Goal: Task Accomplishment & Management: Manage account settings

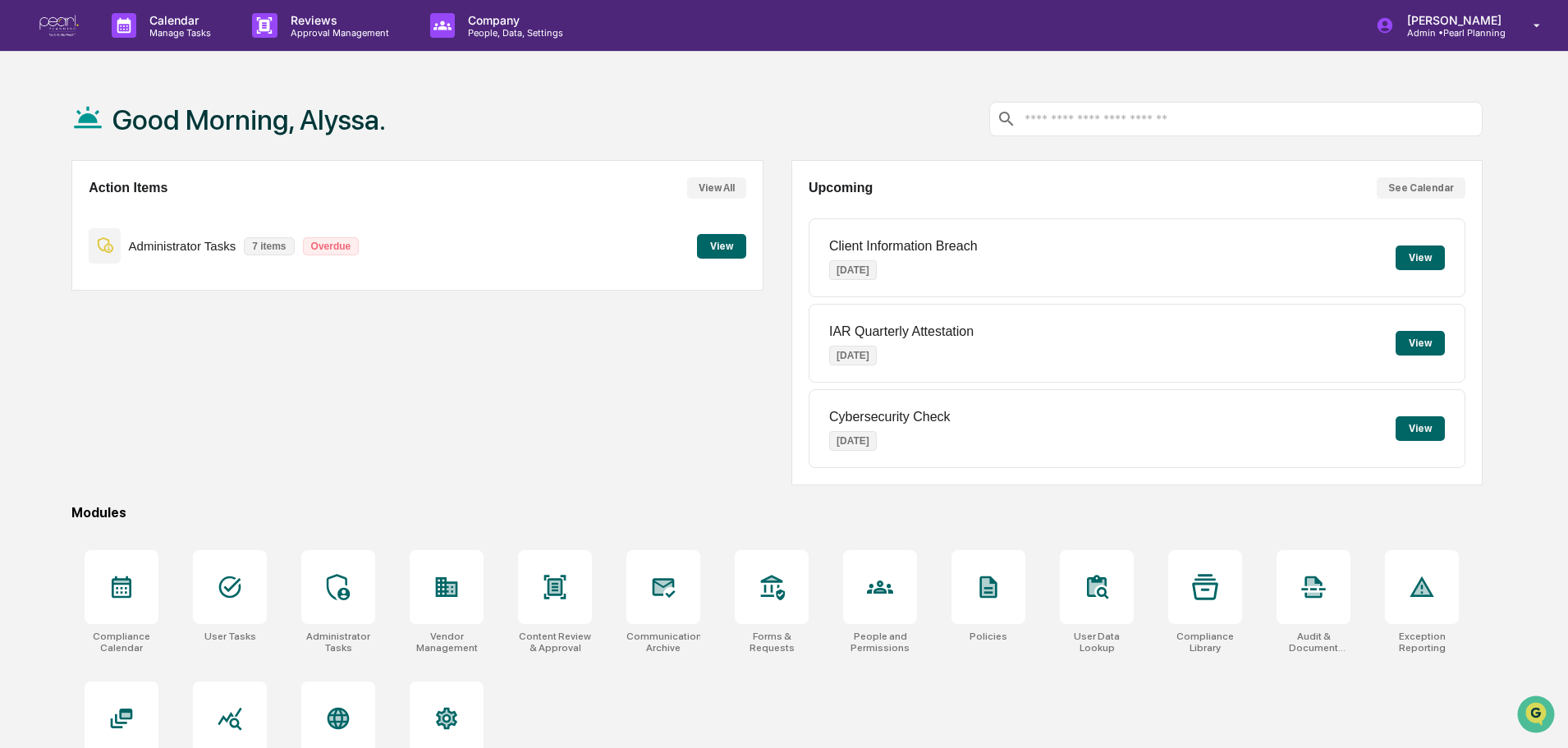
scroll to position [78, 0]
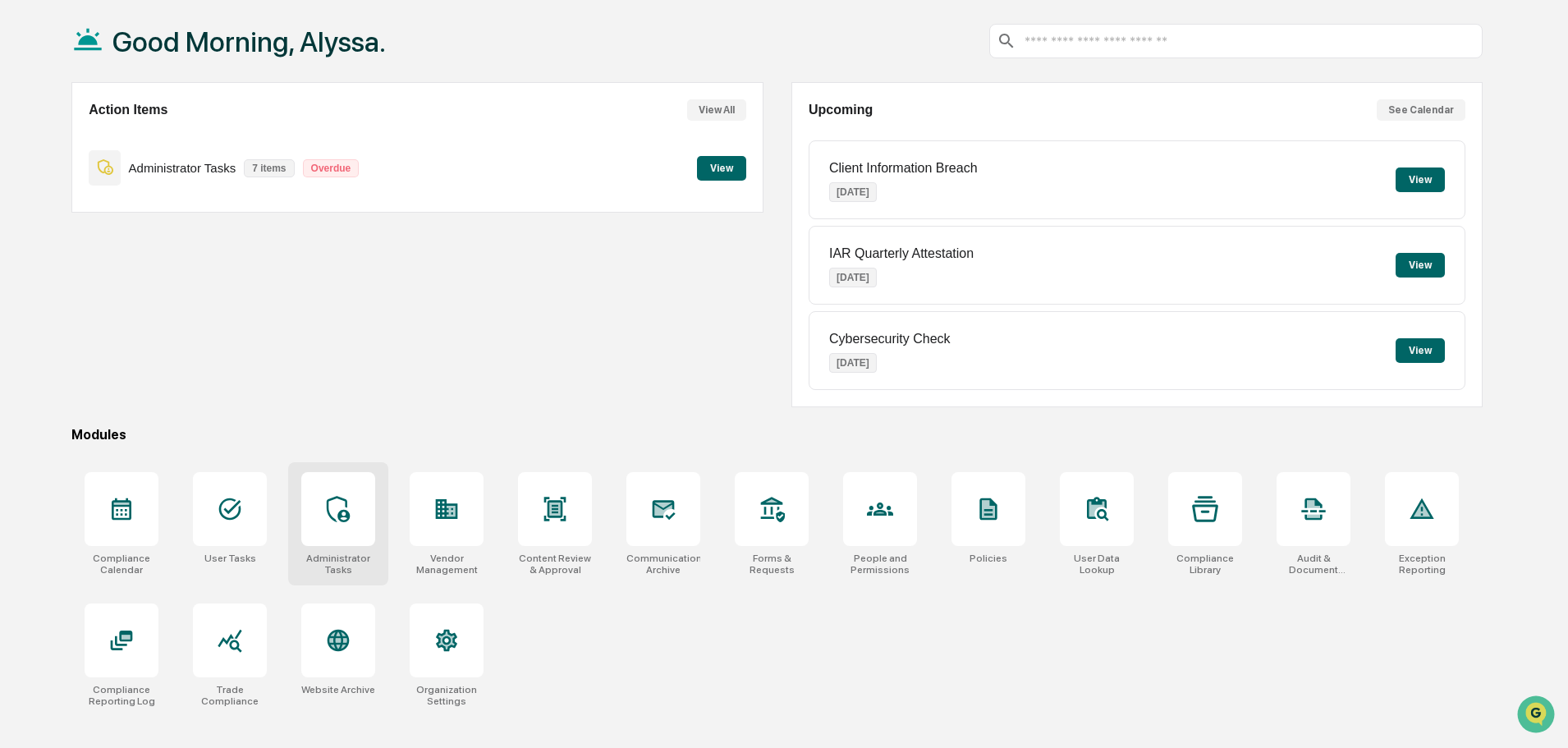
click at [352, 512] on div at bounding box center [338, 509] width 74 height 74
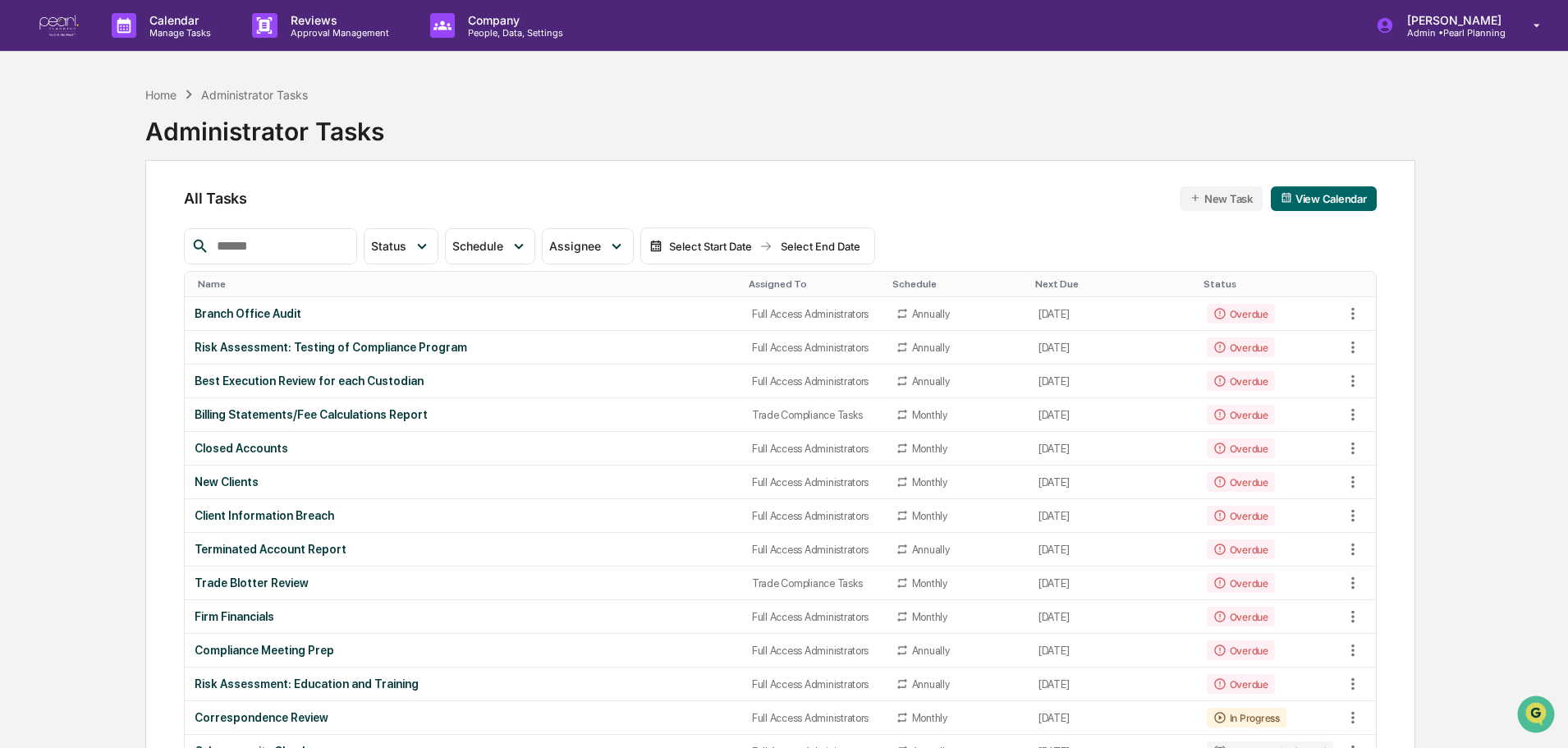
click at [1307, 206] on button "View Calendar" at bounding box center [1324, 198] width 106 height 25
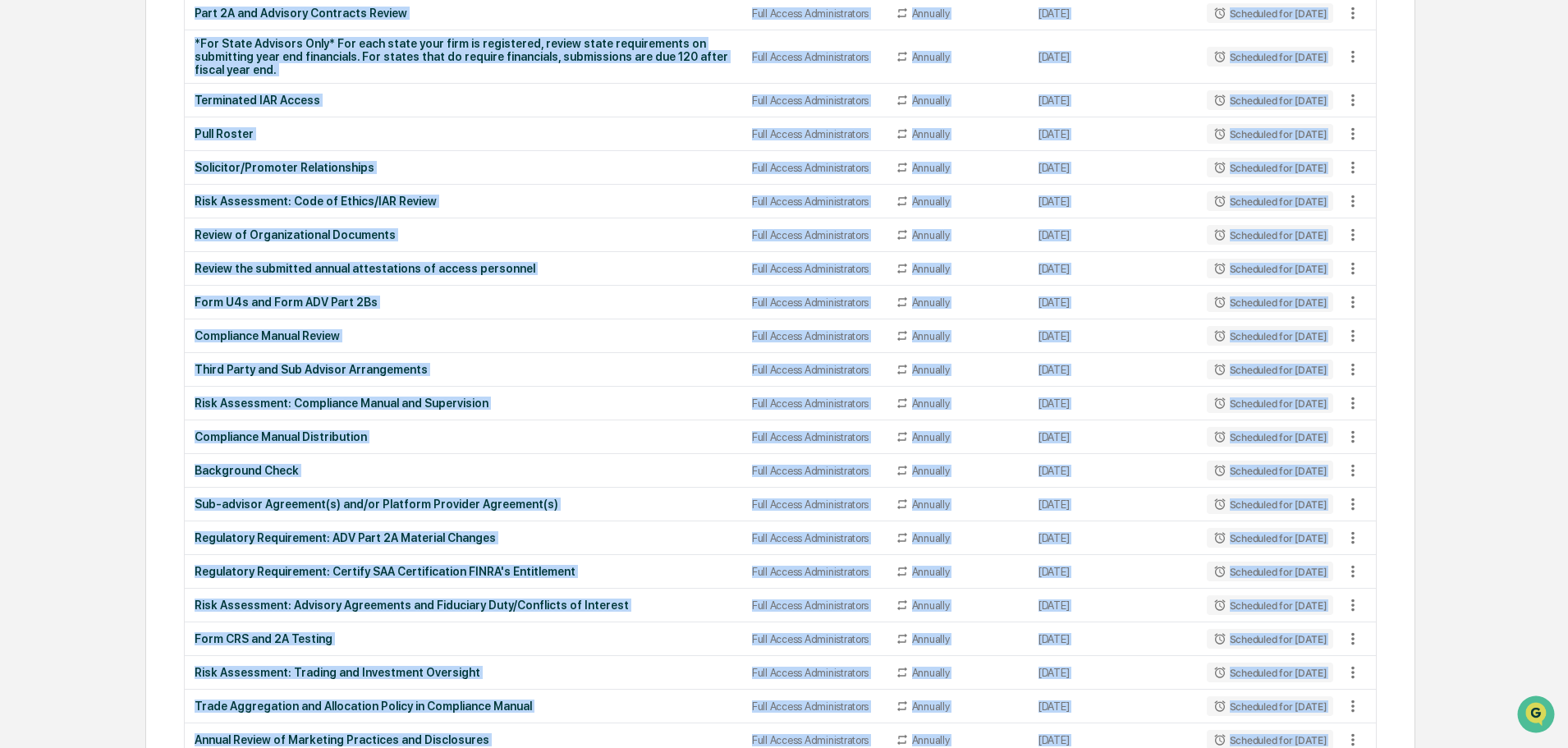
scroll to position [2546, 0]
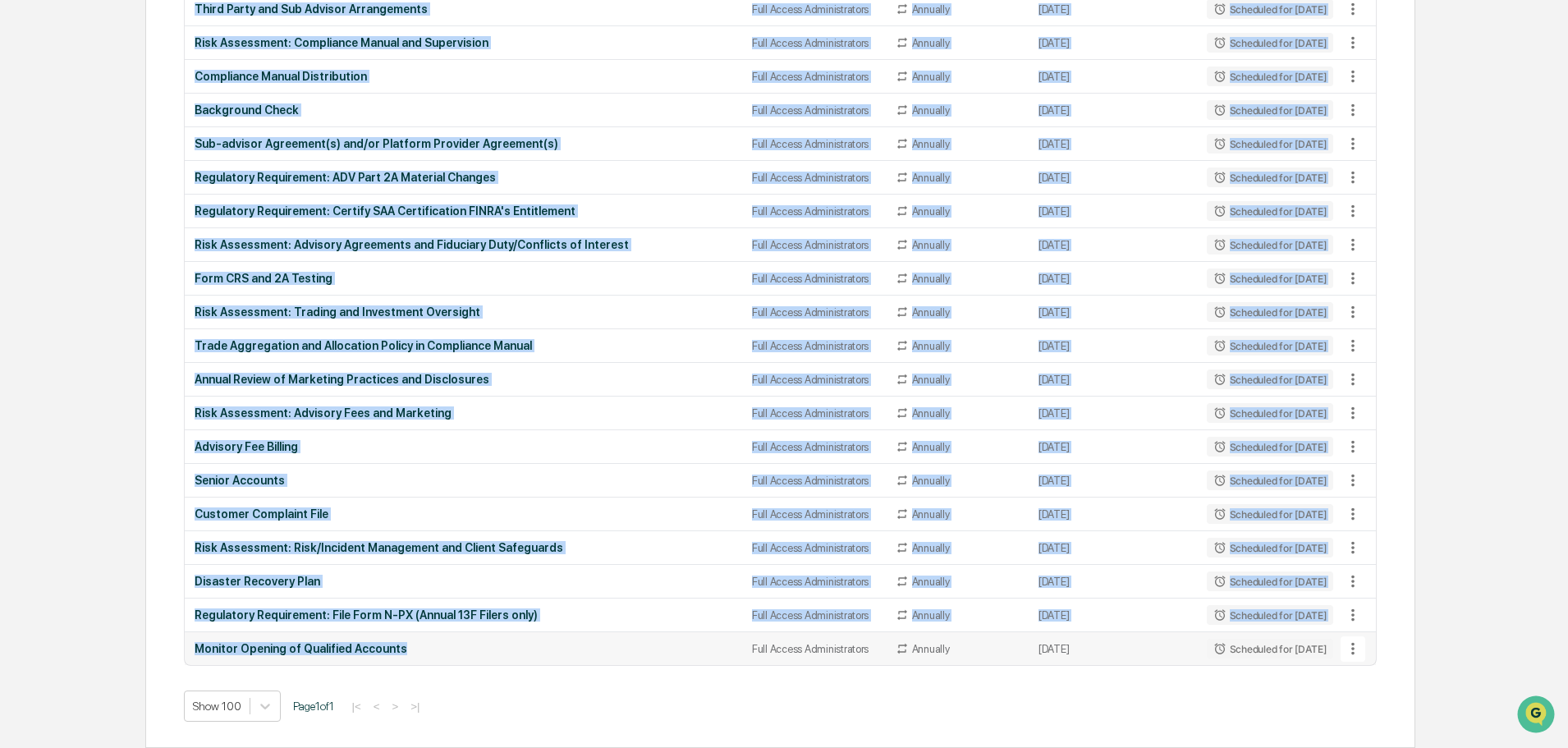
drag, startPoint x: 170, startPoint y: 128, endPoint x: 469, endPoint y: 642, distance: 594.6
copy div "Status Select/Deselect All Done In Progress Action Required Overdue Scheduled S…"
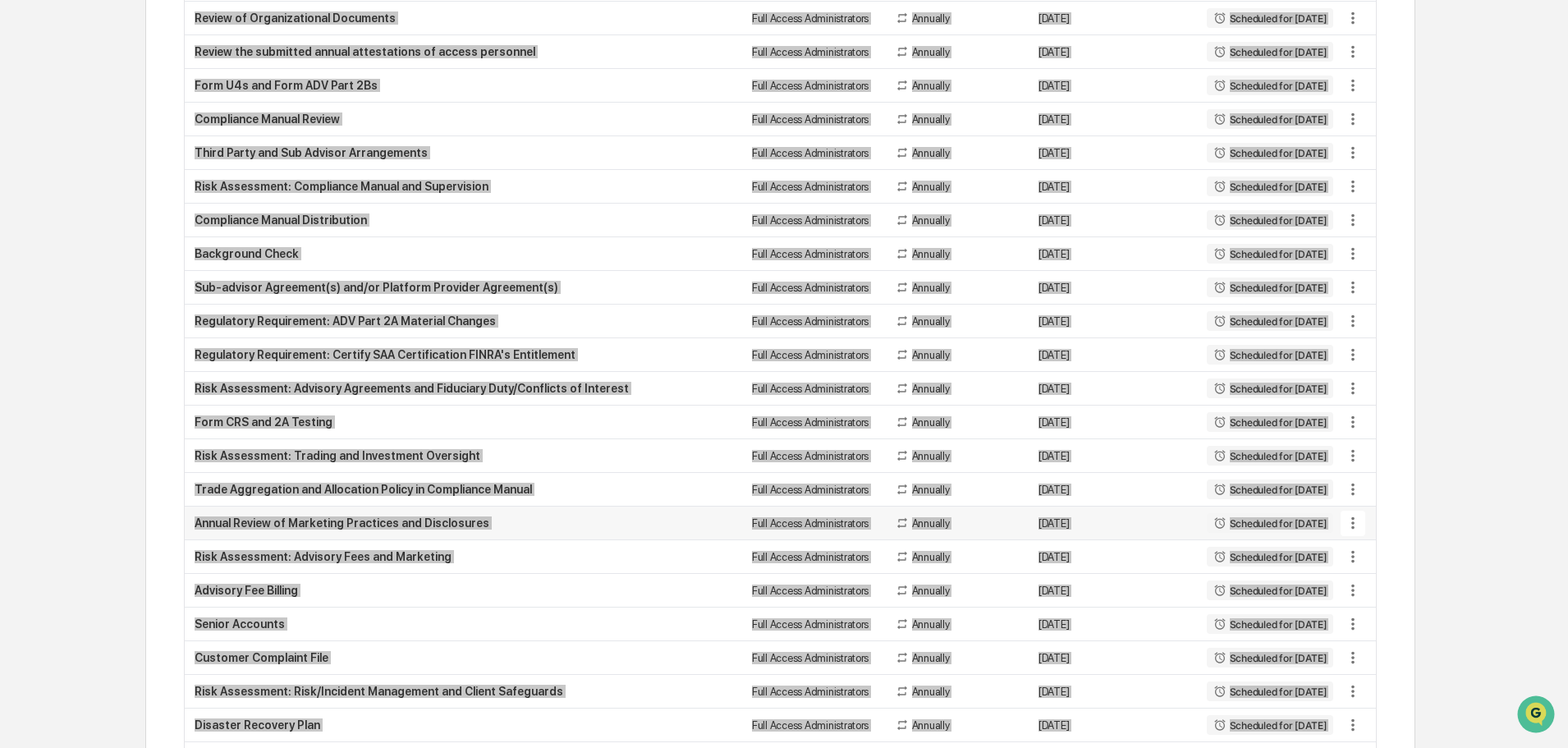
scroll to position [2217, 0]
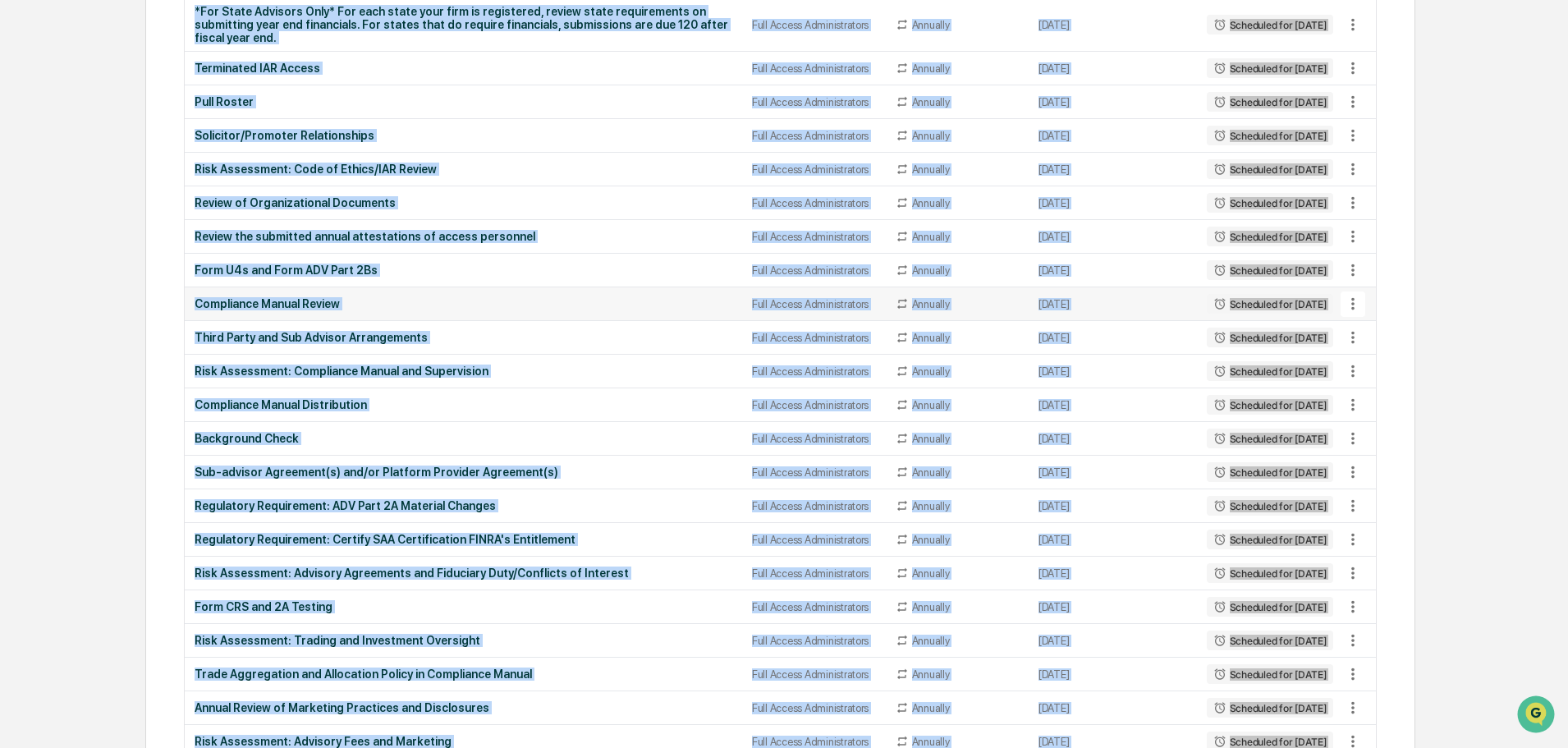
click at [510, 293] on td "Compliance Manual Review" at bounding box center [464, 304] width 557 height 33
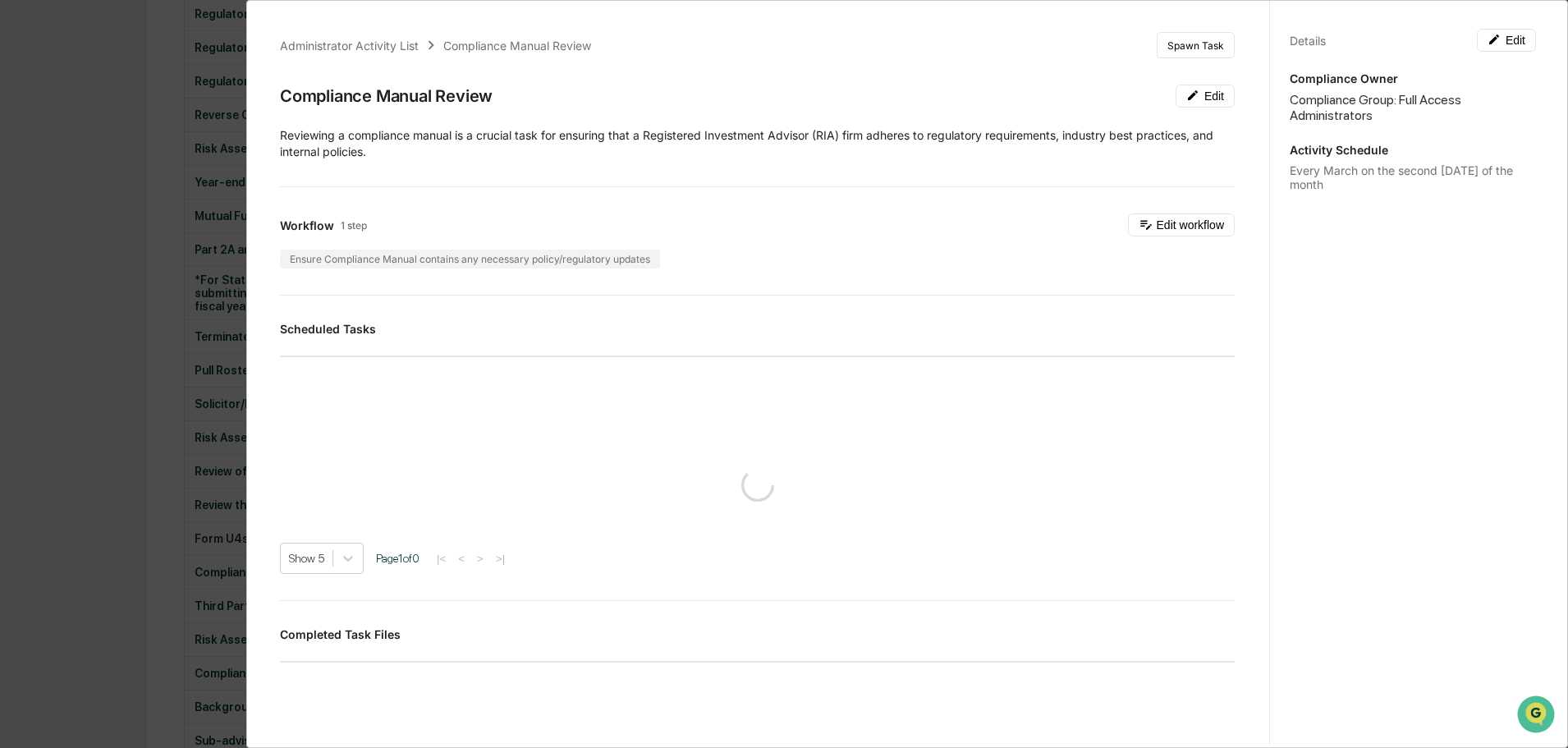
scroll to position [1889, 0]
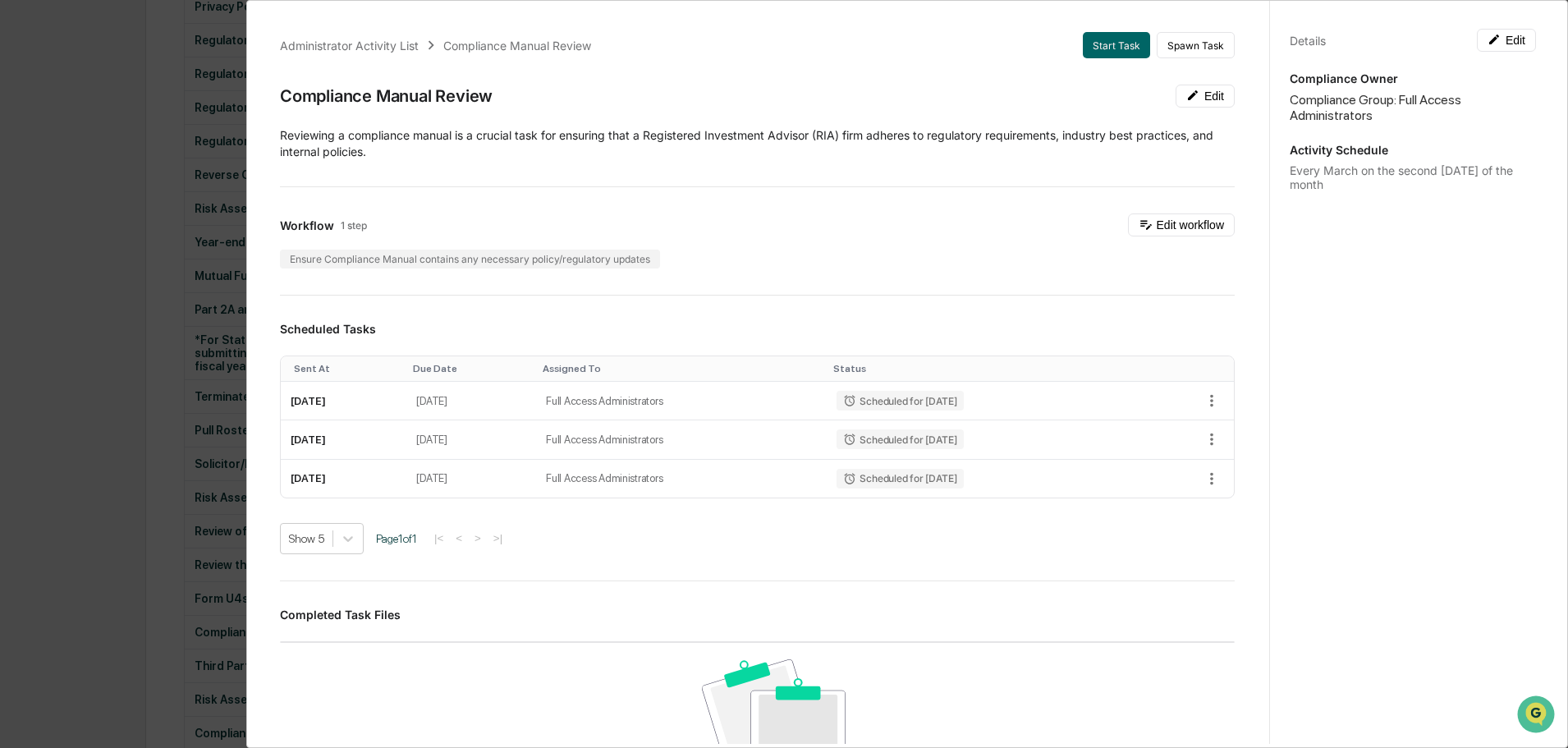
click at [131, 600] on div "Administrator Activity List Compliance Manual Review Start Task Spawn Task Comp…" at bounding box center [784, 374] width 1568 height 748
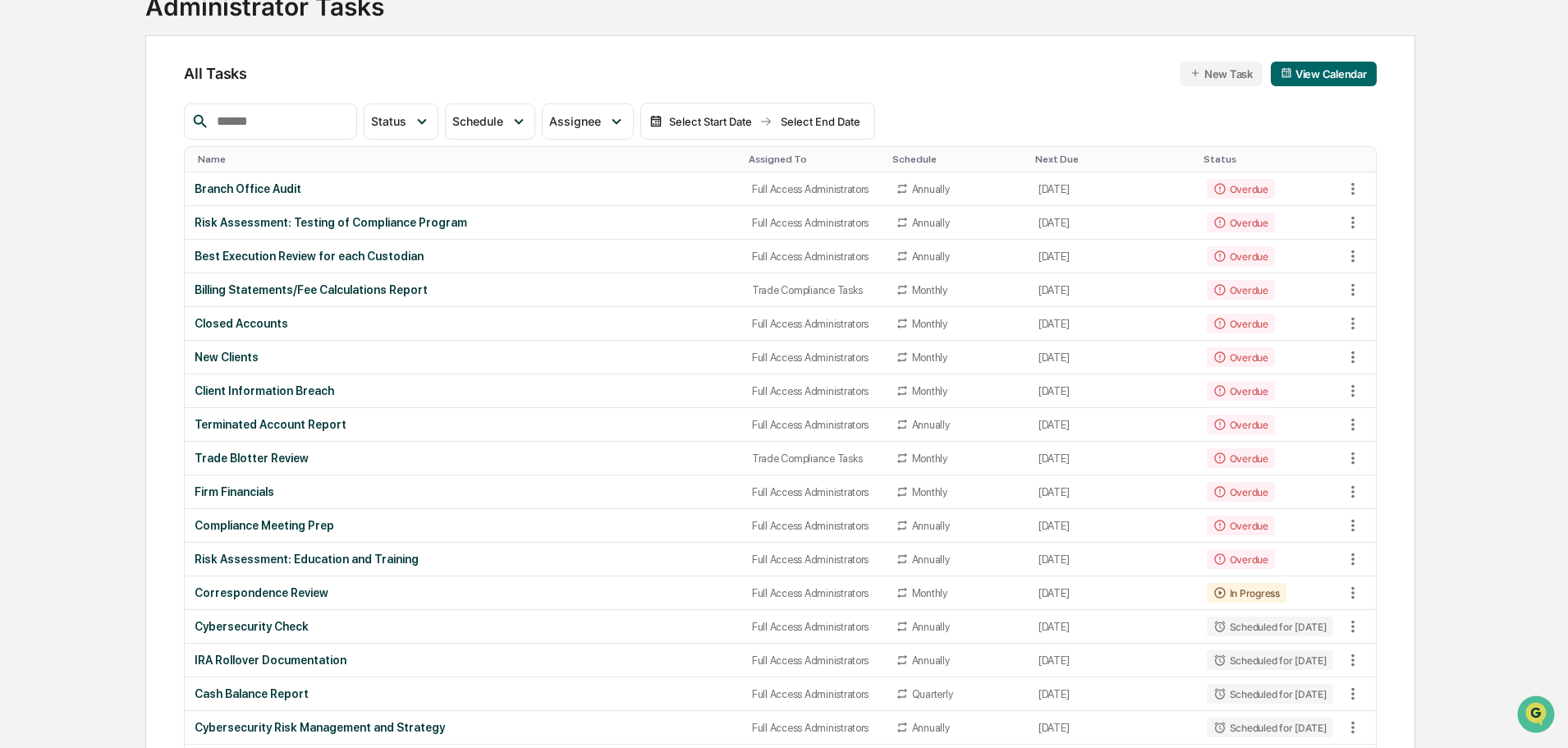
scroll to position [0, 0]
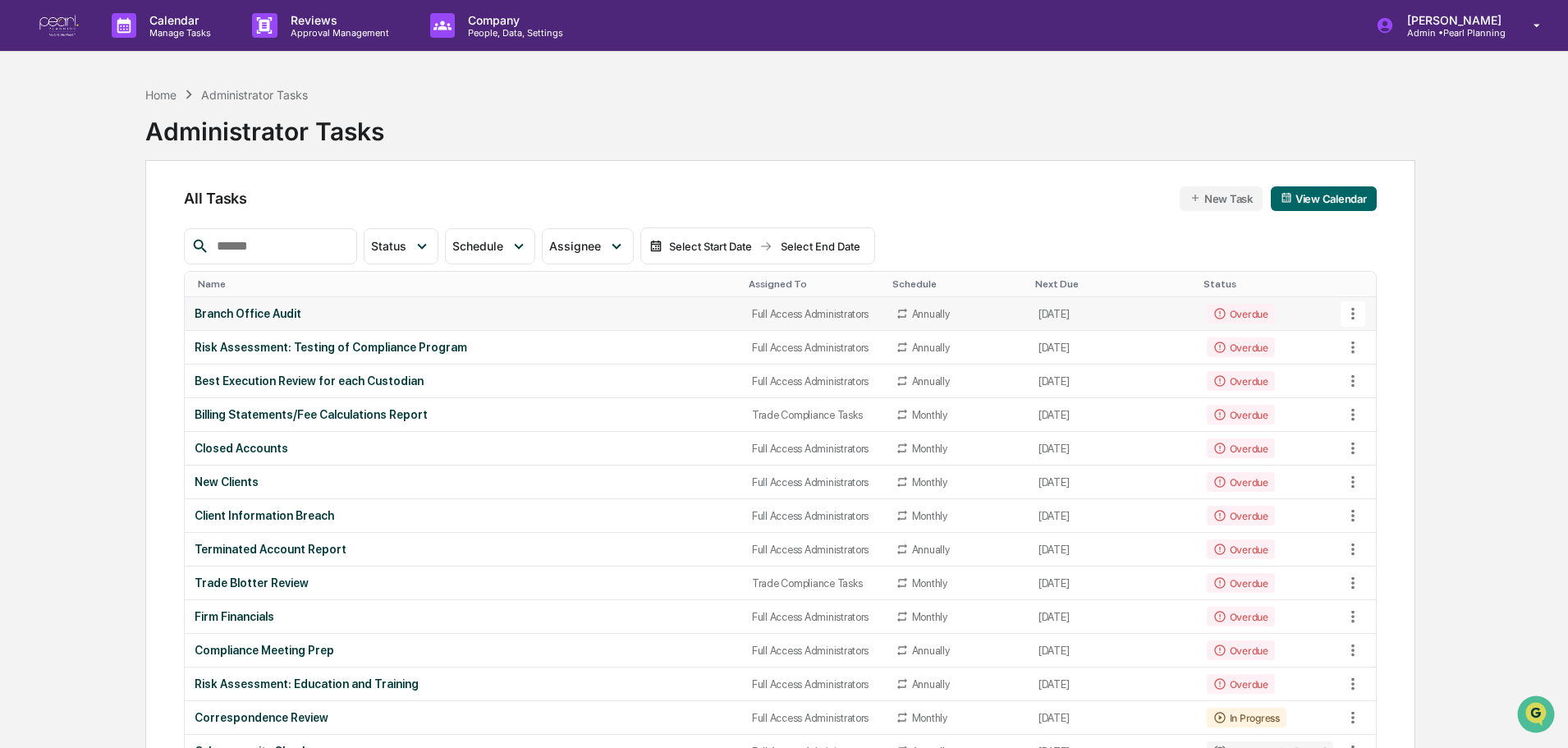
click at [282, 308] on div "Branch Office Audit" at bounding box center [463, 314] width 538 height 13
